Goal: Information Seeking & Learning: Learn about a topic

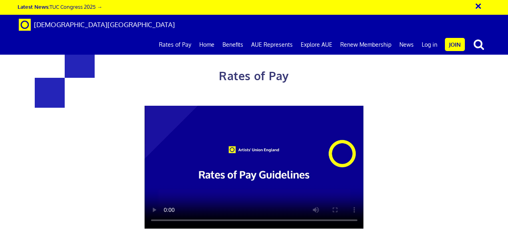
scroll to position [359, 0]
drag, startPoint x: 328, startPoint y: 89, endPoint x: 318, endPoint y: 91, distance: 10.0
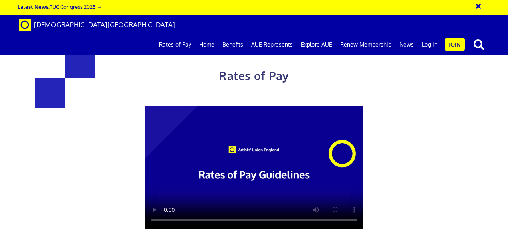
scroll to position [105, 0]
click at [175, 106] on video at bounding box center [254, 167] width 219 height 123
